Goal: Task Accomplishment & Management: Manage account settings

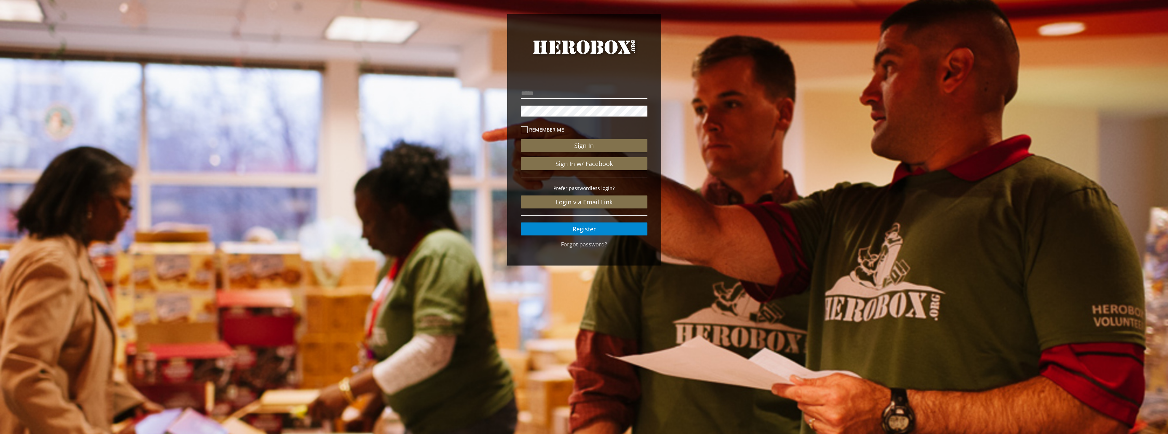
click at [570, 91] on input "email" at bounding box center [584, 93] width 127 height 11
type input "**********"
click at [521, 139] on button "Sign In" at bounding box center [584, 145] width 127 height 13
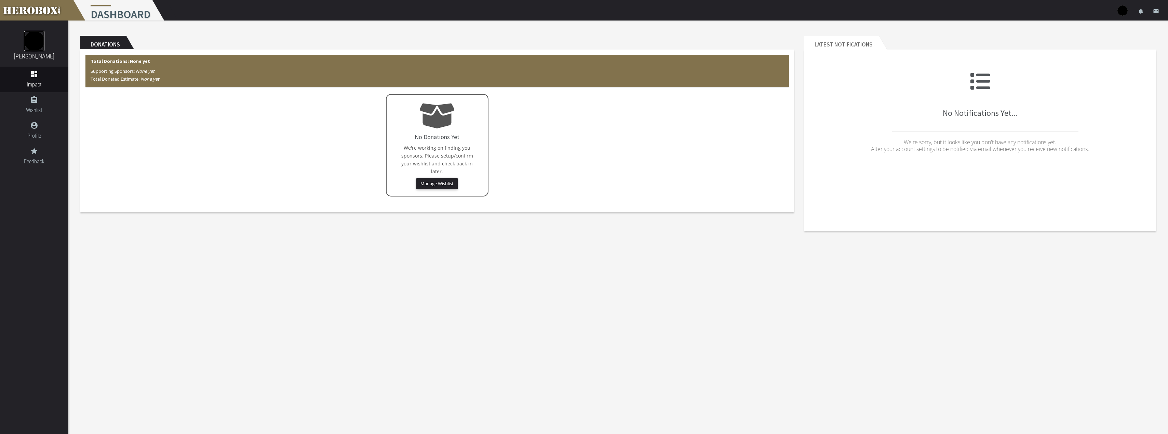
click at [35, 37] on img at bounding box center [34, 41] width 21 height 21
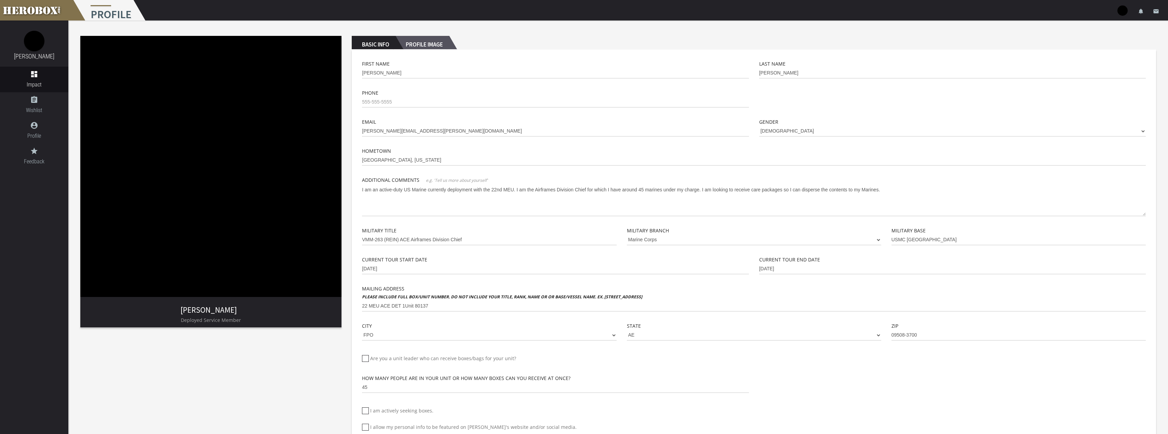
click at [415, 39] on h2 "Profile Image" at bounding box center [423, 43] width 54 height 14
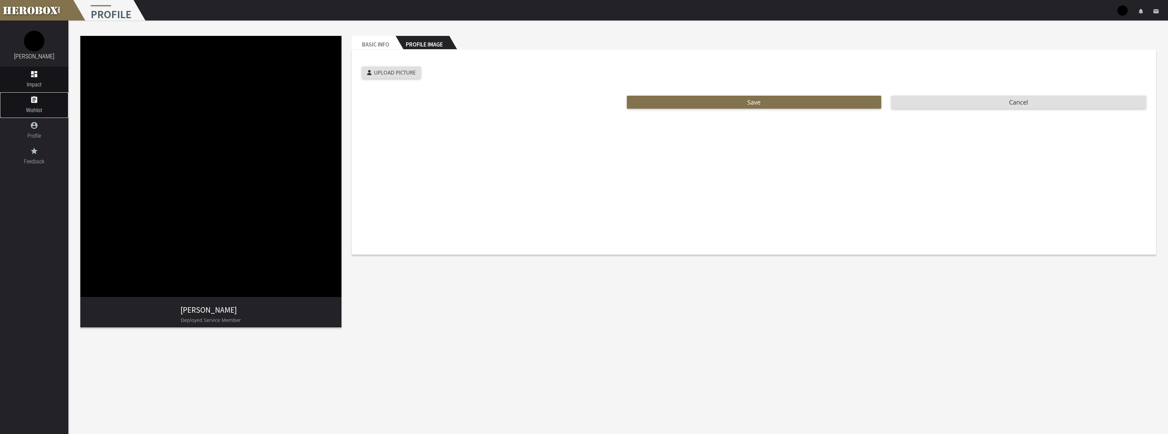
click at [27, 105] on link "assignment Wishlist" at bounding box center [34, 105] width 68 height 26
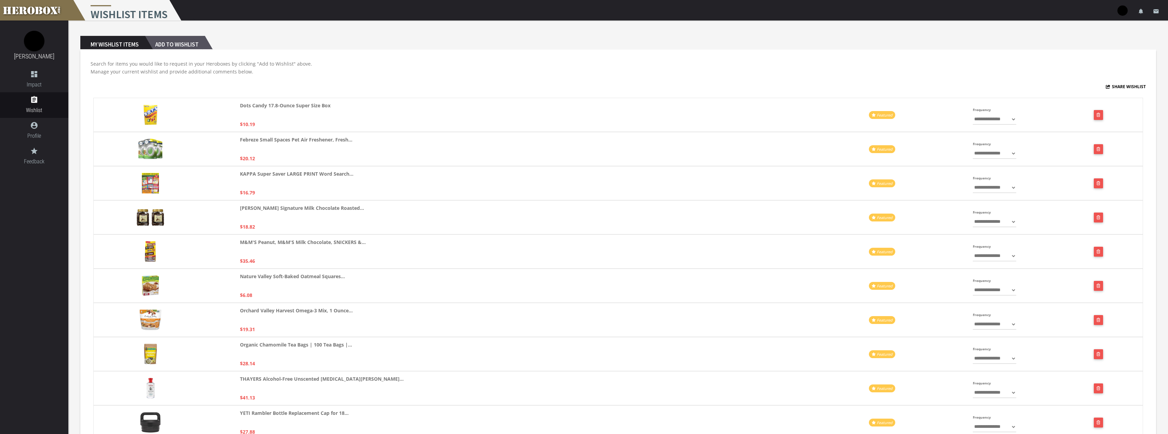
click at [180, 42] on h2 "Add to Wishlist" at bounding box center [175, 43] width 60 height 14
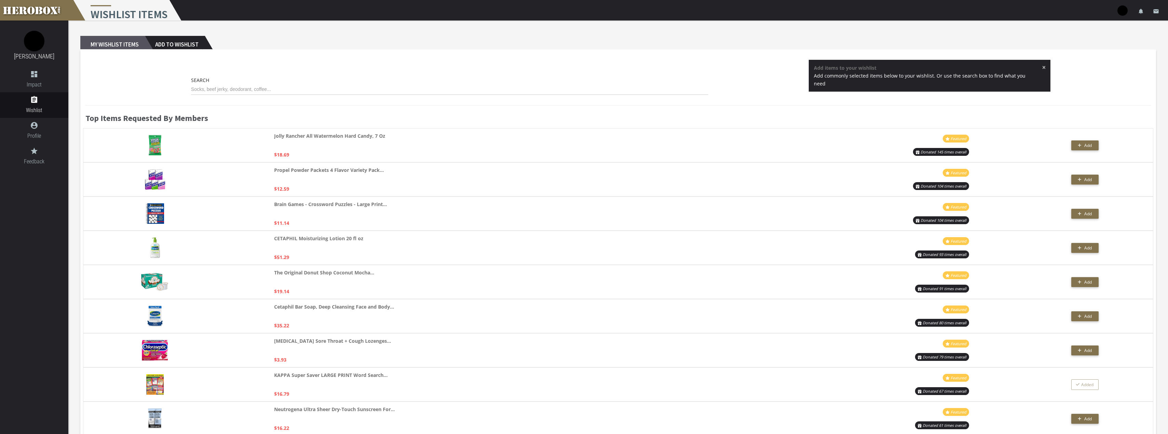
click at [132, 40] on h2 "My Wishlist Items" at bounding box center [112, 43] width 65 height 14
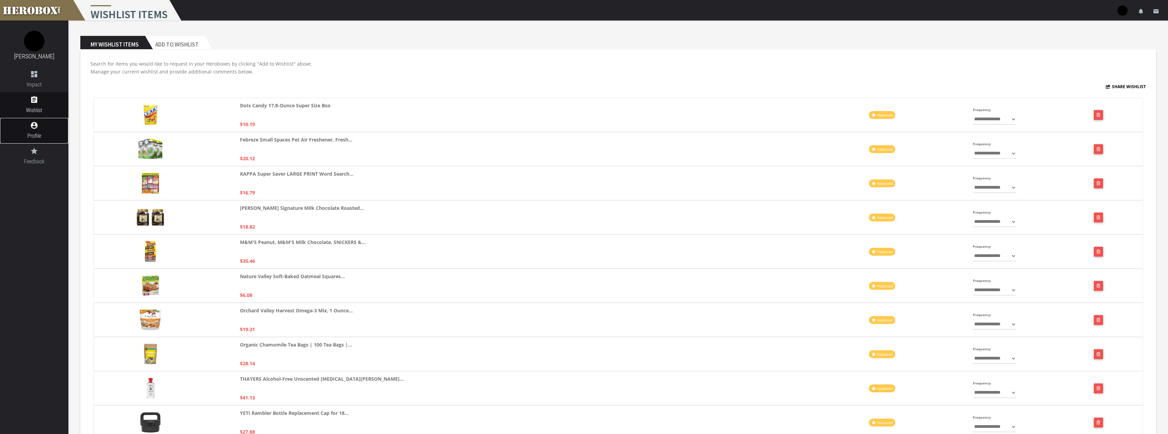
click at [38, 126] on icon "account_circle" at bounding box center [34, 125] width 68 height 8
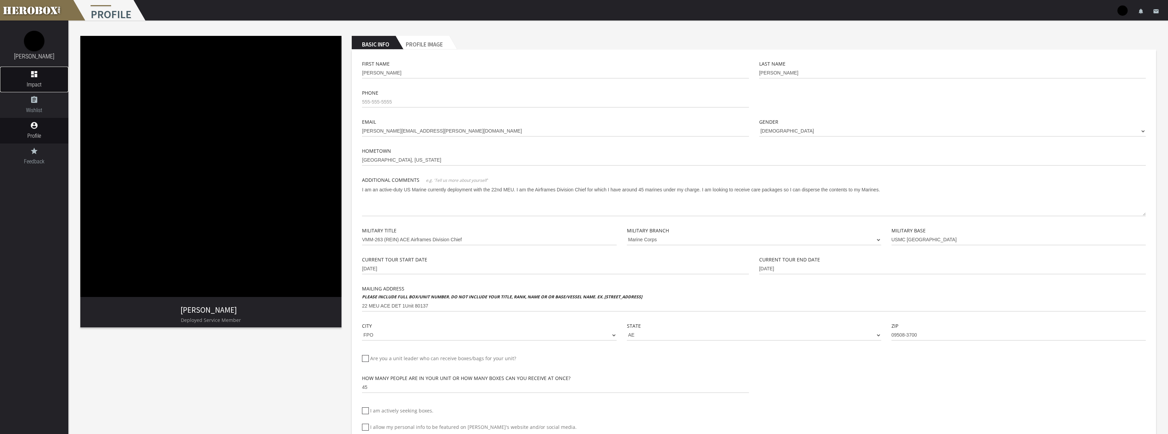
click at [33, 75] on icon "dashboard" at bounding box center [34, 74] width 68 height 8
